Goal: Task Accomplishment & Management: Manage account settings

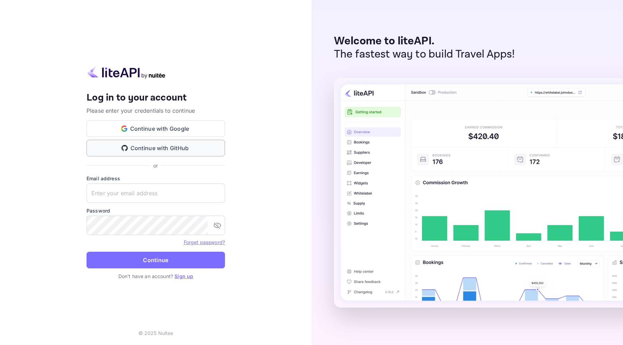
click at [184, 146] on button "Continue with GitHub" at bounding box center [156, 148] width 139 height 17
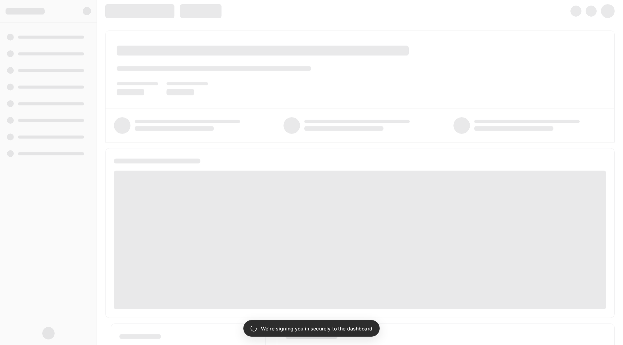
scroll to position [3, 0]
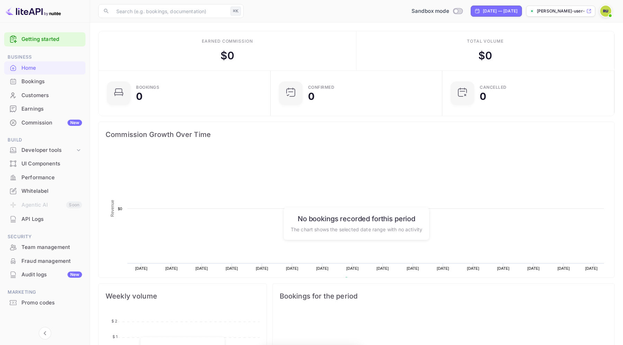
scroll to position [113, 168]
click at [569, 9] on p "[PERSON_NAME]-user-z2jhs.nuit..." at bounding box center [561, 11] width 48 height 6
click at [43, 148] on div "Developer tools" at bounding box center [48, 150] width 54 height 8
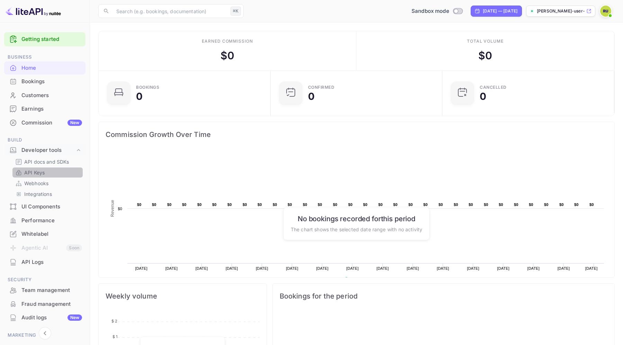
click at [44, 172] on p "API Keys" at bounding box center [34, 172] width 20 height 7
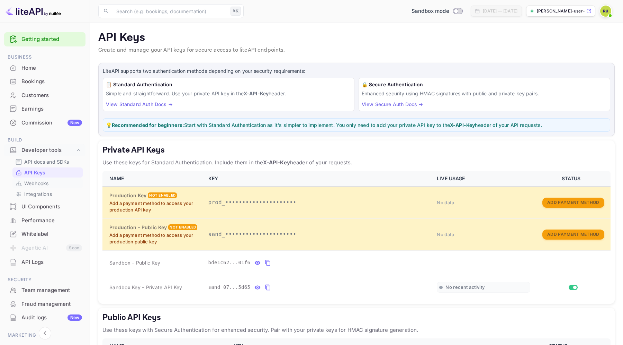
click at [41, 180] on p "Webhooks" at bounding box center [36, 182] width 24 height 7
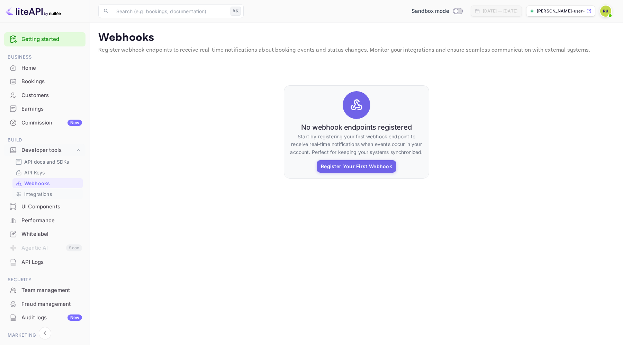
click at [41, 192] on p "Integrations" at bounding box center [38, 193] width 28 height 7
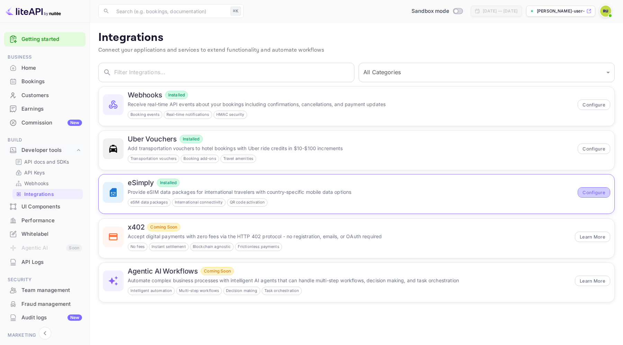
click at [589, 195] on button "Configure" at bounding box center [594, 192] width 33 height 10
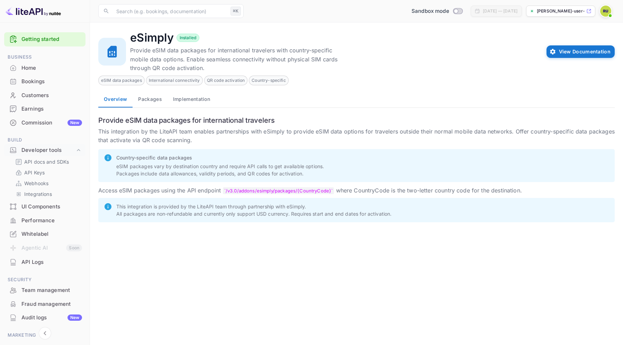
click at [156, 98] on button "Packages" at bounding box center [150, 99] width 35 height 17
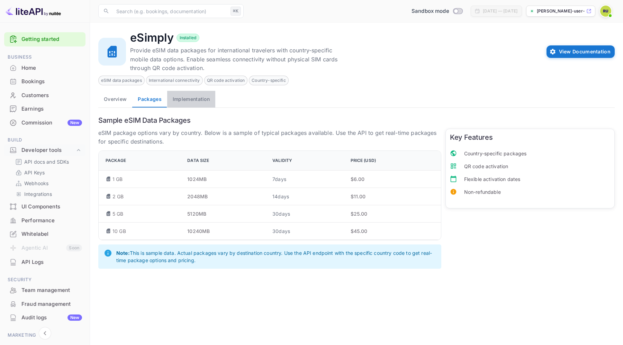
click at [191, 99] on button "Implementation" at bounding box center [191, 99] width 48 height 17
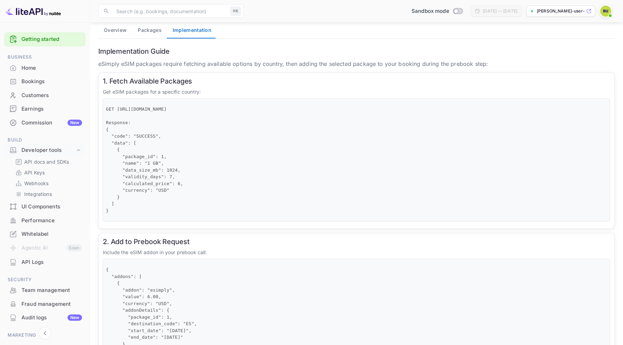
scroll to position [70, 0]
click at [38, 169] on p "API Keys" at bounding box center [34, 172] width 20 height 7
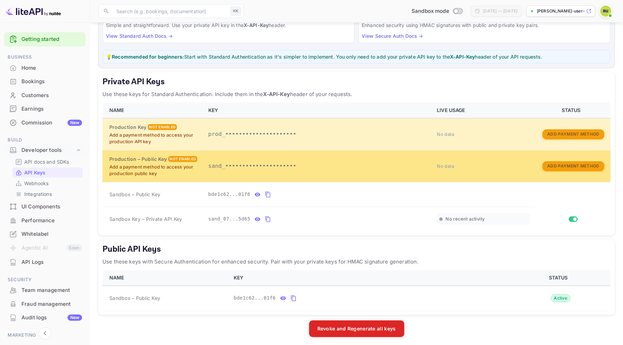
scroll to position [52, 0]
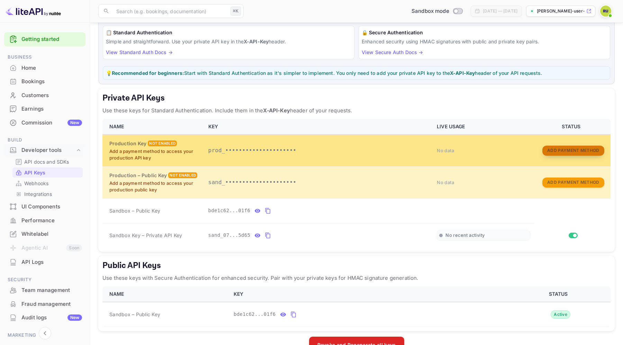
click at [573, 147] on button "Add Payment Method" at bounding box center [574, 150] width 62 height 10
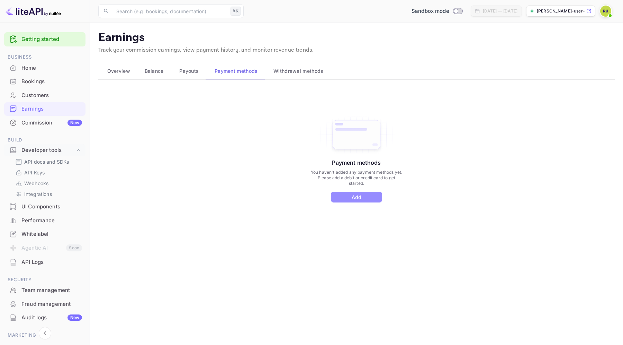
click at [343, 195] on button "Add" at bounding box center [356, 197] width 51 height 11
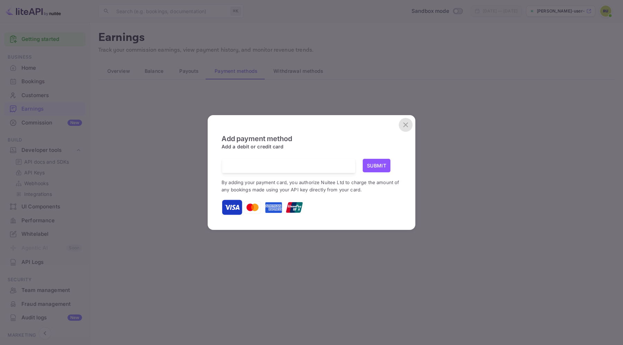
click at [404, 125] on icon "close" at bounding box center [406, 125] width 8 height 8
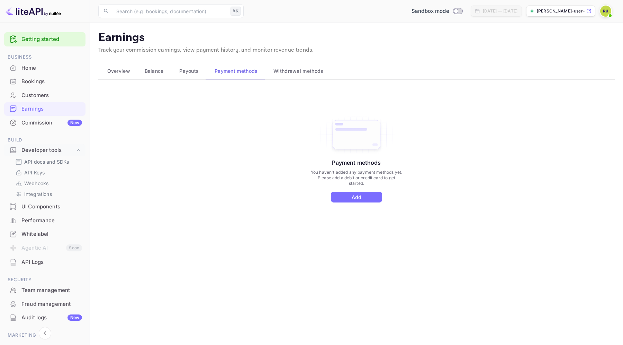
click at [302, 74] on span "Withdrawal methods" at bounding box center [299, 71] width 50 height 8
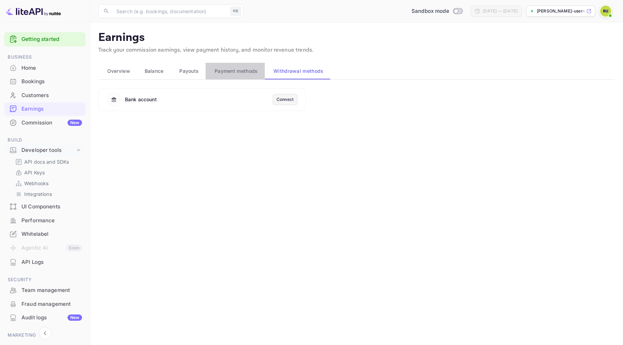
click at [233, 70] on span "Payment methods" at bounding box center [236, 71] width 43 height 8
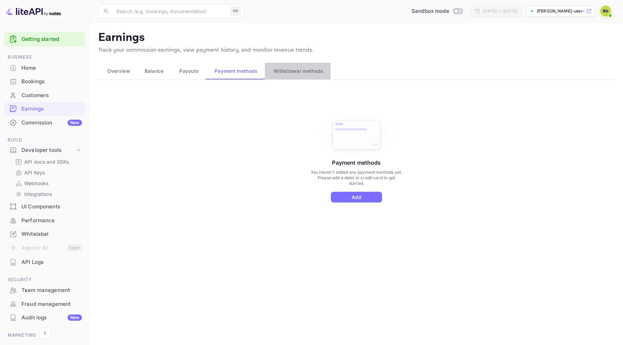
click at [281, 72] on span "Withdrawal methods" at bounding box center [299, 71] width 50 height 8
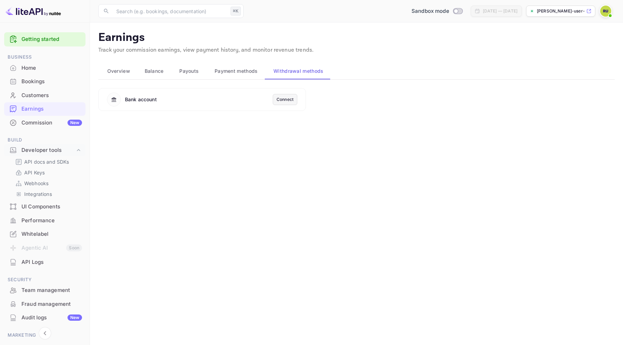
click at [281, 100] on div "Connect" at bounding box center [285, 99] width 17 height 6
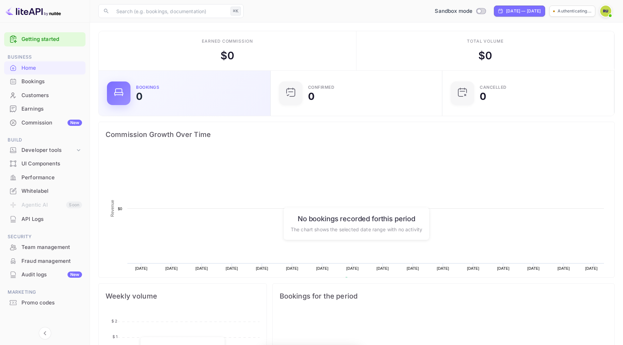
scroll to position [0, 0]
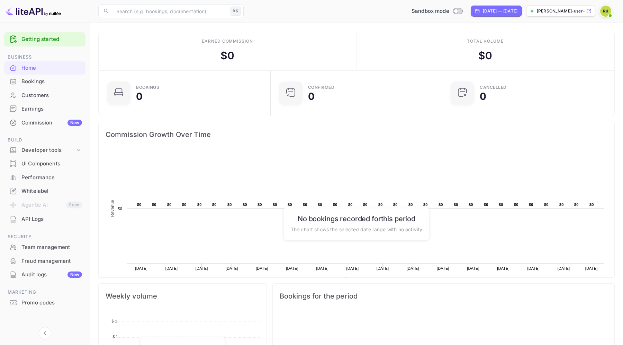
click at [42, 190] on div "Whitelabel" at bounding box center [51, 191] width 61 height 8
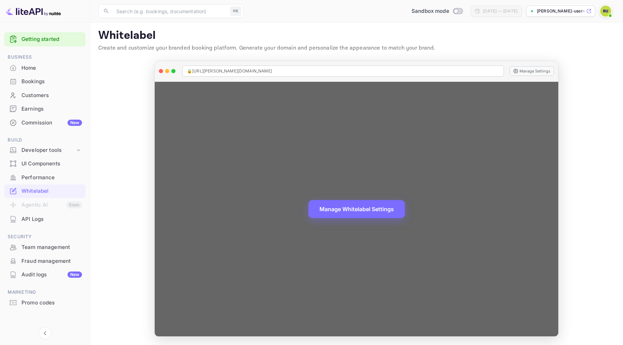
scroll to position [2, 0]
click at [340, 209] on button "Manage Whitelabel Settings" at bounding box center [357, 208] width 97 height 18
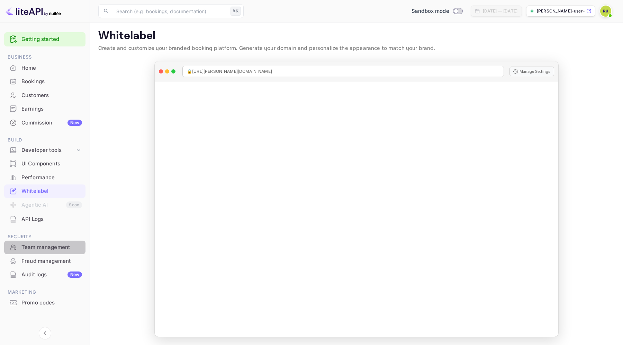
click at [44, 243] on div "Team management" at bounding box center [51, 247] width 61 height 8
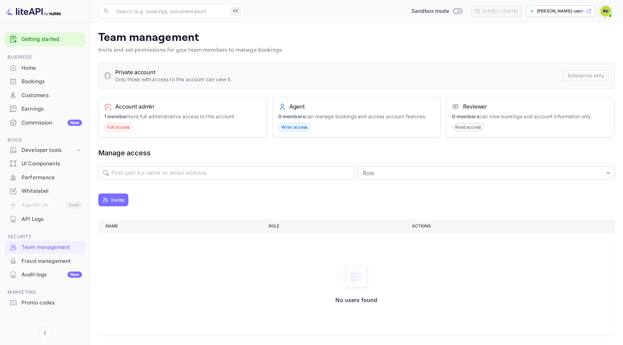
click at [41, 163] on div "UI Components" at bounding box center [51, 164] width 61 height 8
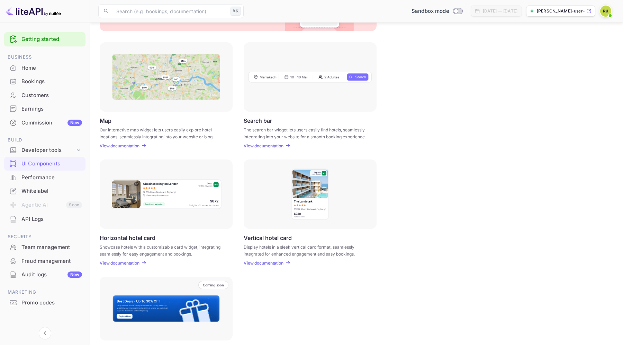
scroll to position [72, 0]
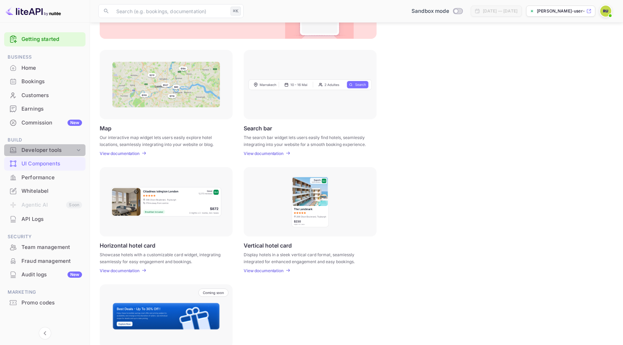
click at [55, 150] on div "Developer tools" at bounding box center [48, 150] width 54 height 8
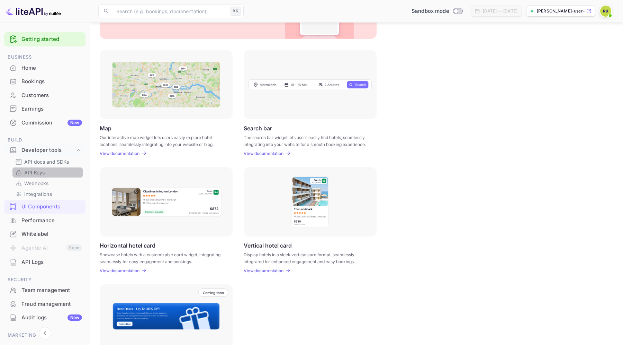
click at [41, 170] on p "API Keys" at bounding box center [34, 172] width 20 height 7
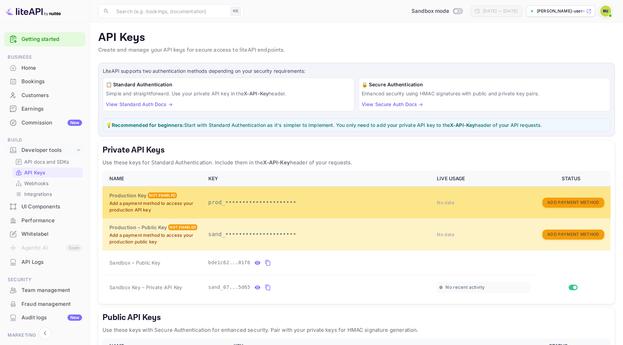
click at [293, 199] on p "prod_•••••••••••••••••••••" at bounding box center [318, 202] width 221 height 8
click at [181, 201] on p "Add a payment method to access your production API key" at bounding box center [154, 207] width 91 height 14
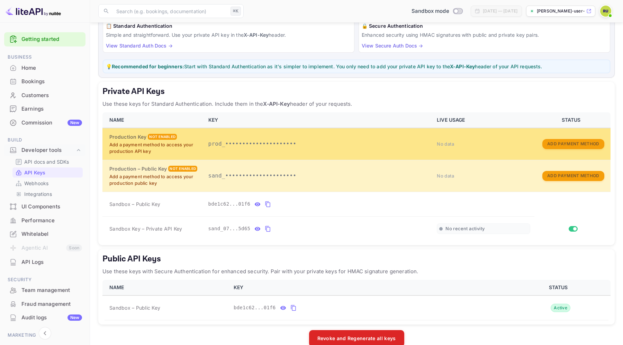
scroll to position [57, 0]
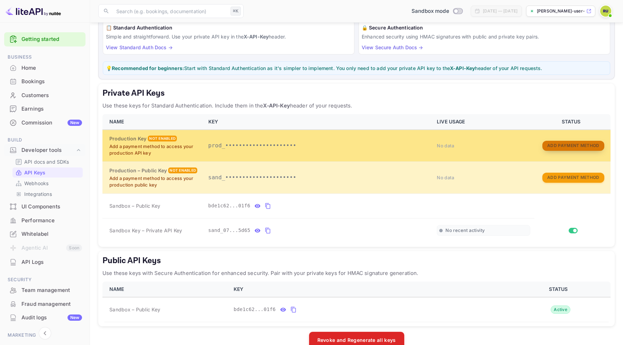
click at [582, 143] on button "Add Payment Method" at bounding box center [574, 146] width 62 height 10
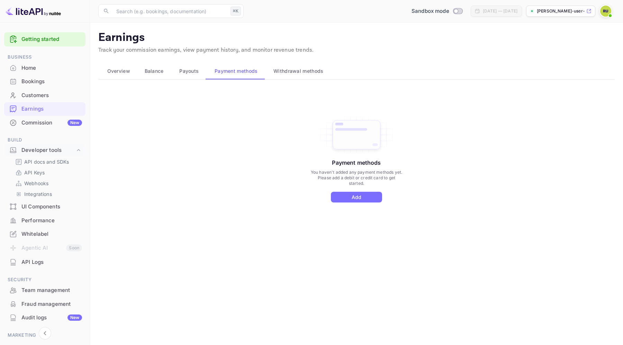
click at [184, 72] on span "Payouts" at bounding box center [188, 71] width 19 height 8
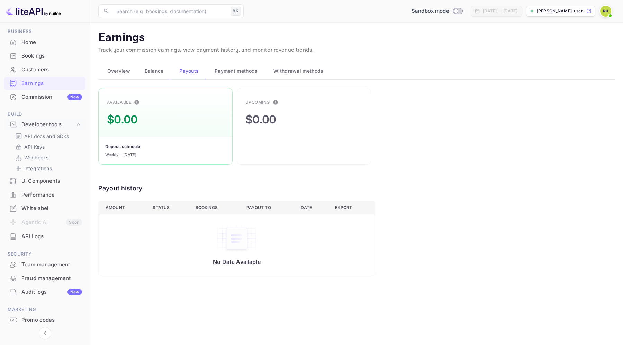
scroll to position [22, 0]
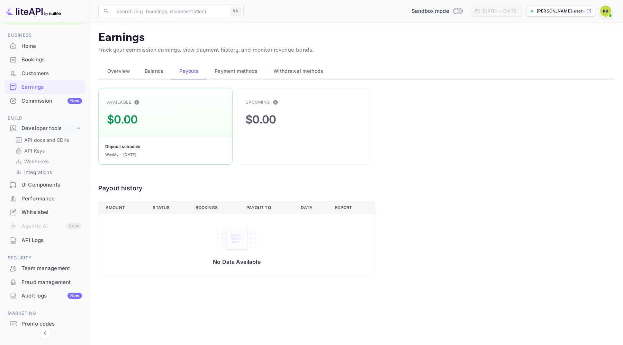
click at [282, 69] on span "Withdrawal methods" at bounding box center [299, 71] width 50 height 8
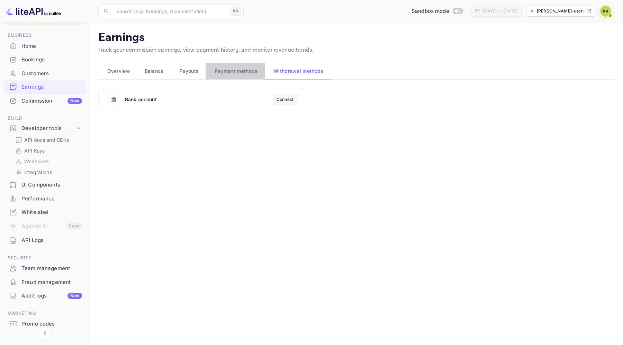
click at [240, 76] on button "Payment methods" at bounding box center [235, 71] width 59 height 17
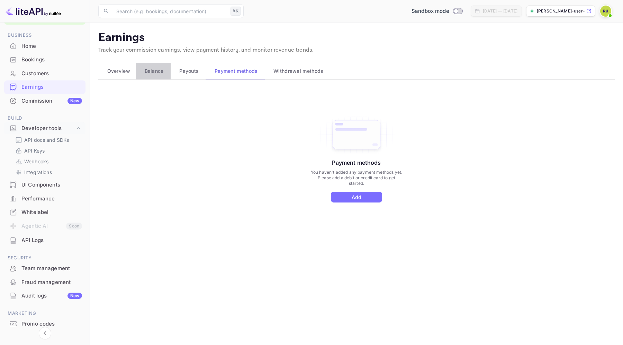
click at [152, 73] on span "Balance" at bounding box center [154, 71] width 19 height 8
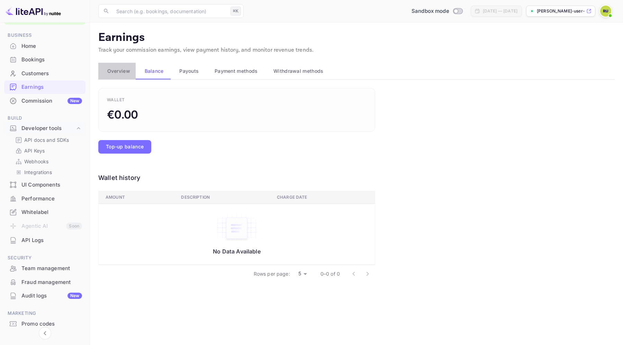
click at [118, 70] on span "Overview" at bounding box center [118, 71] width 23 height 8
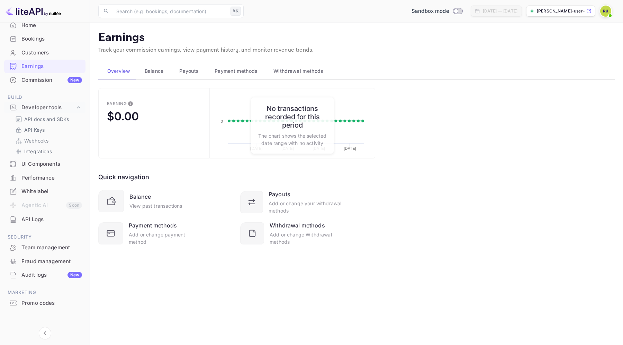
scroll to position [0, 0]
